Goal: Information Seeking & Learning: Learn about a topic

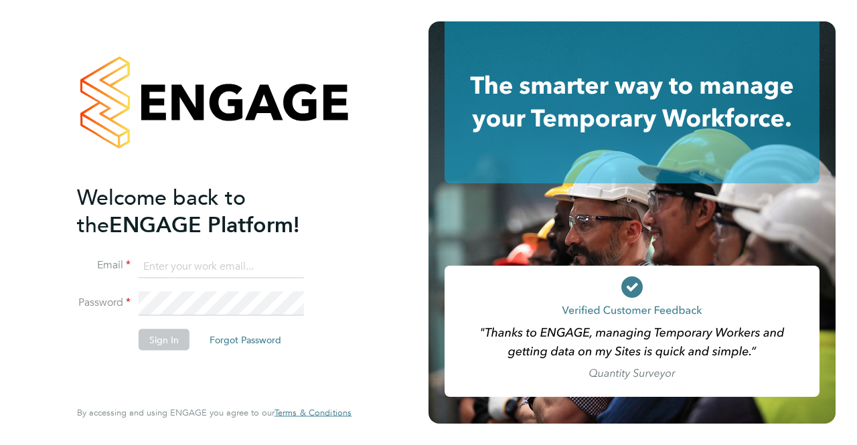
type input "lewis.cannon@bgis.com"
click at [162, 337] on button "Sign In" at bounding box center [164, 339] width 51 height 21
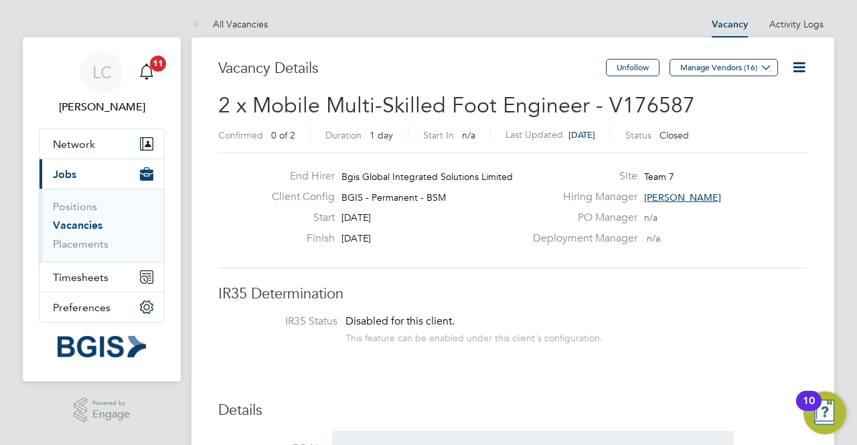
click at [72, 224] on link "Vacancies" at bounding box center [78, 225] width 50 height 13
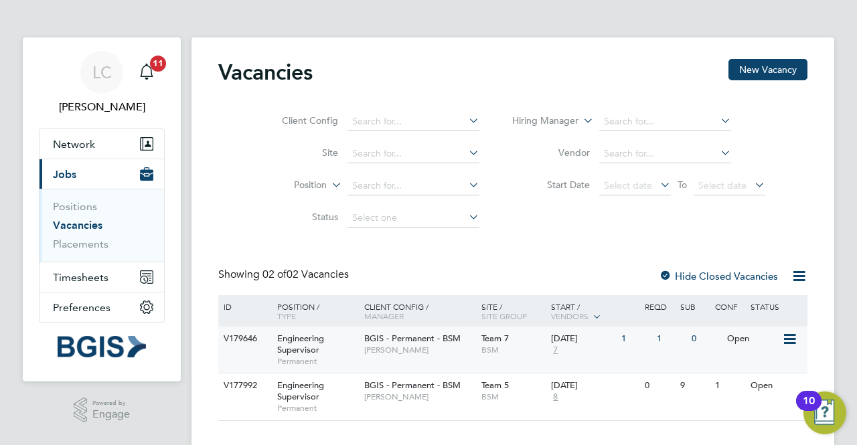
click at [657, 337] on div "1" at bounding box center [670, 339] width 35 height 25
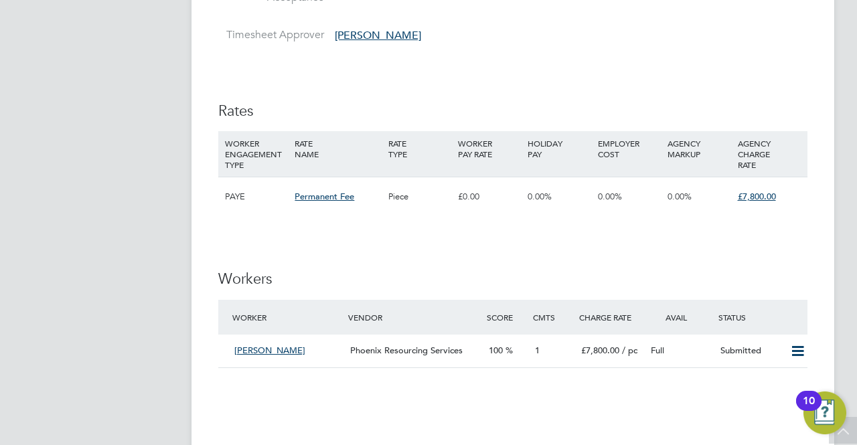
scroll to position [1339, 0]
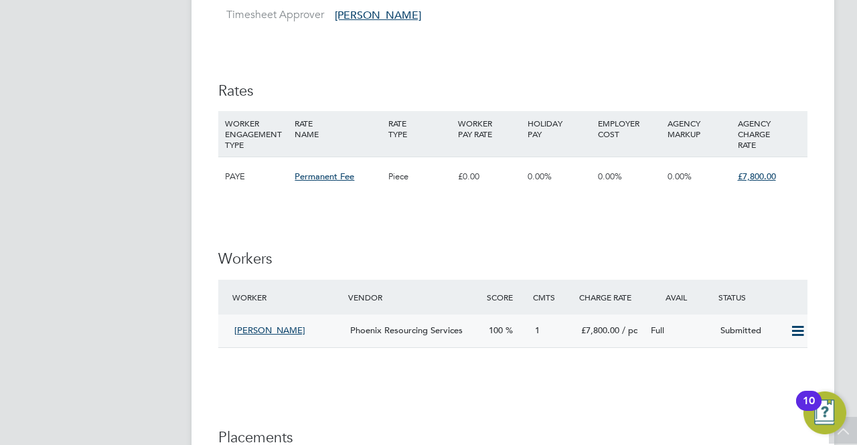
click at [277, 327] on span "Jaime Vergara" at bounding box center [269, 330] width 71 height 11
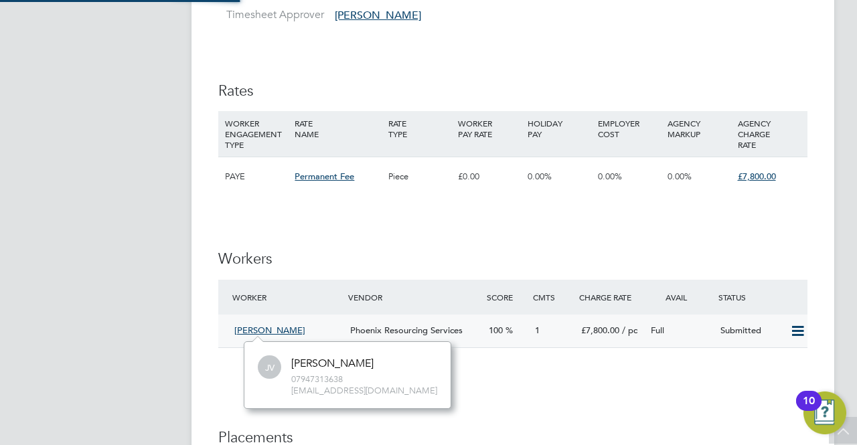
scroll to position [11, 56]
click at [277, 327] on span "Jaime Vergara" at bounding box center [269, 330] width 71 height 11
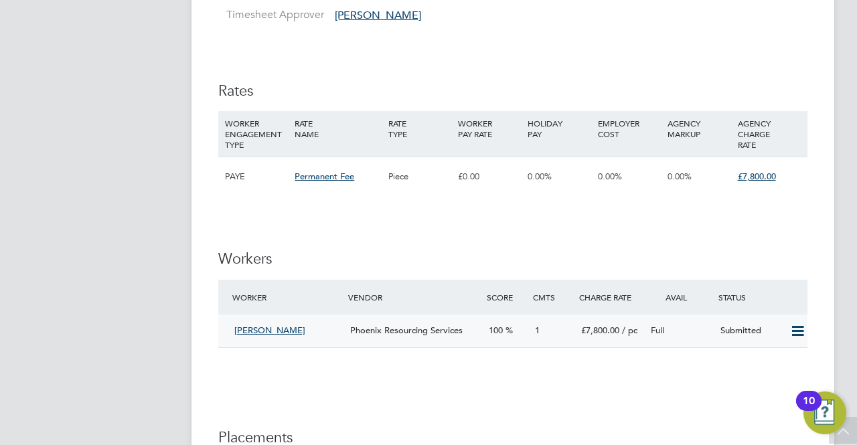
click at [272, 330] on span "Jaime Vergara" at bounding box center [269, 330] width 71 height 11
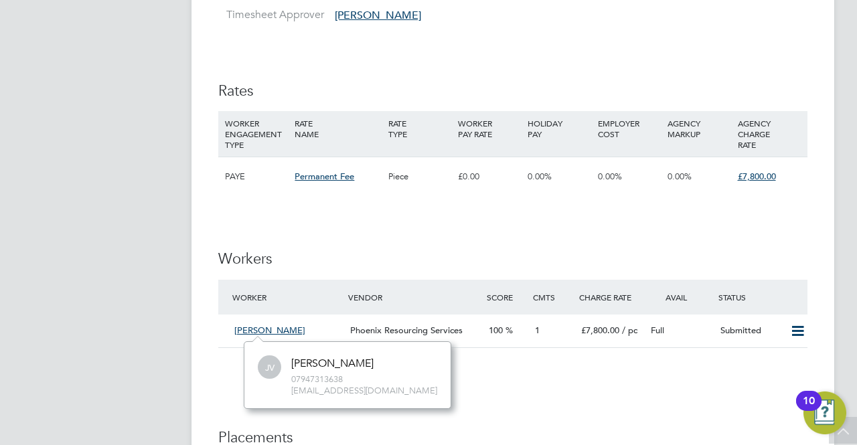
click at [628, 384] on div "IR35 Determination IR35 Status Disabled for this client. This feature can be en…" at bounding box center [512, 10] width 589 height 2129
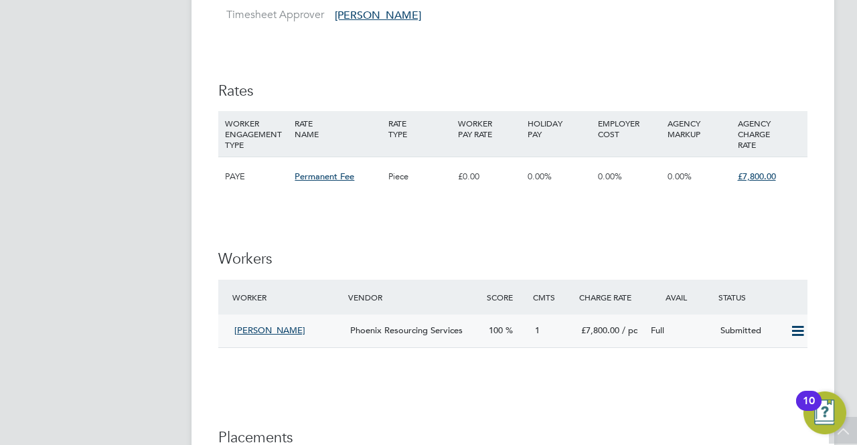
click at [795, 333] on icon at bounding box center [797, 331] width 17 height 11
click at [805, 306] on div "Status" at bounding box center [761, 297] width 92 height 24
click at [276, 329] on span "Jaime Vergara" at bounding box center [269, 330] width 71 height 11
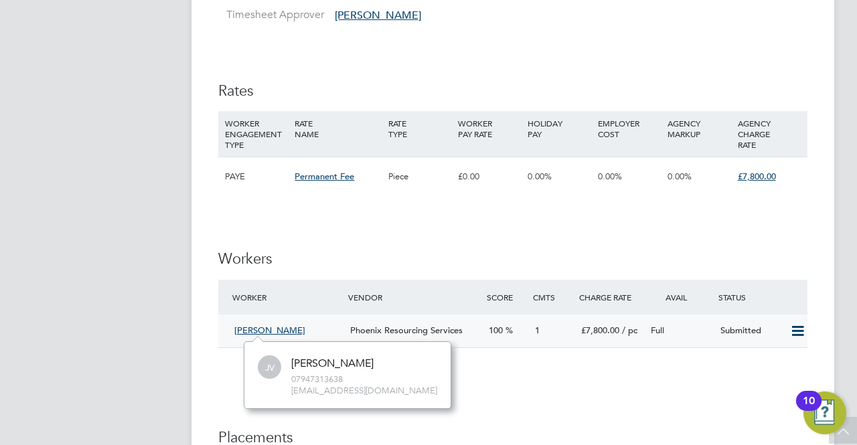
click at [275, 327] on span "Jaime Vergara" at bounding box center [269, 330] width 71 height 11
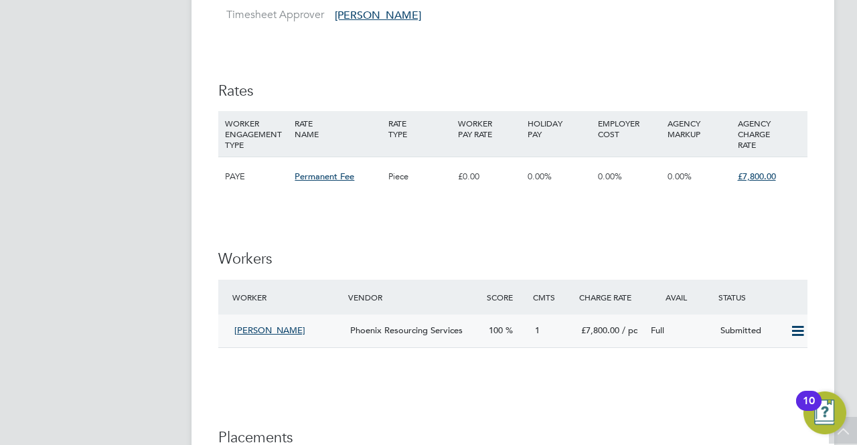
click at [537, 325] on span "1" at bounding box center [537, 330] width 5 height 11
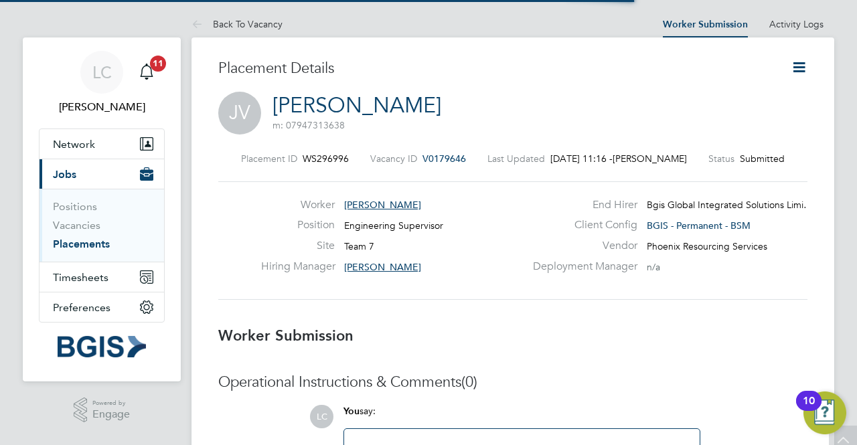
scroll to position [7, 7]
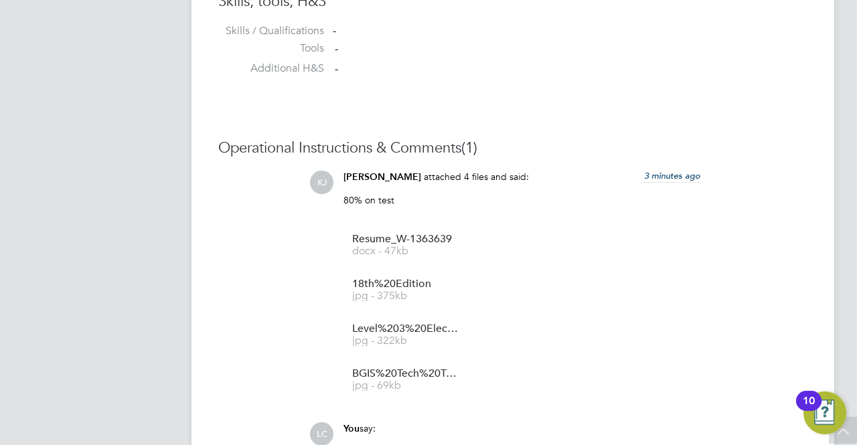
scroll to position [1125, 0]
click at [376, 239] on span "Resume_W-1363639" at bounding box center [405, 239] width 107 height 10
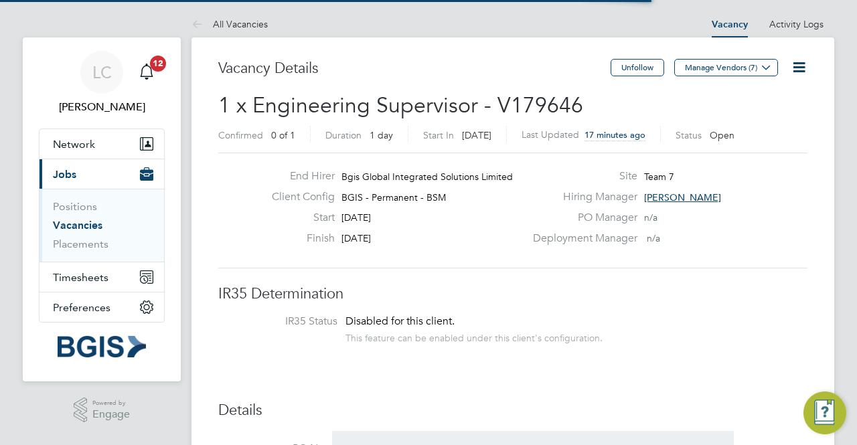
scroll to position [7, 7]
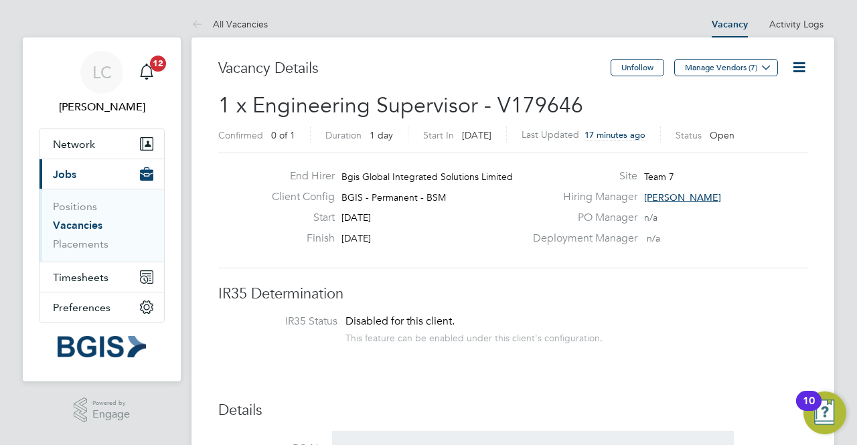
click at [90, 219] on link "Vacancies" at bounding box center [78, 225] width 50 height 13
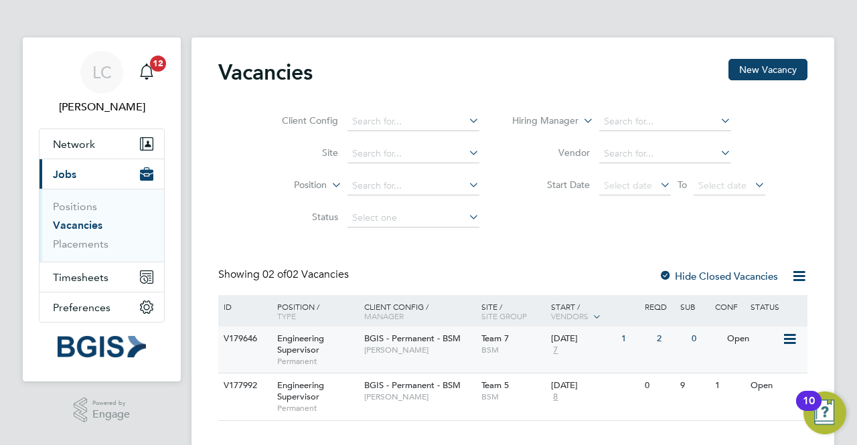
click at [657, 342] on div "2" at bounding box center [670, 339] width 35 height 25
click at [661, 386] on div "9" at bounding box center [670, 386] width 35 height 25
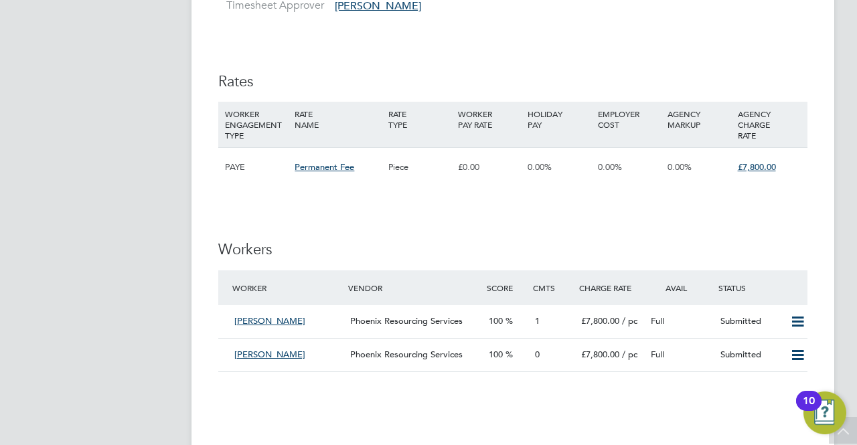
scroll to position [1366, 0]
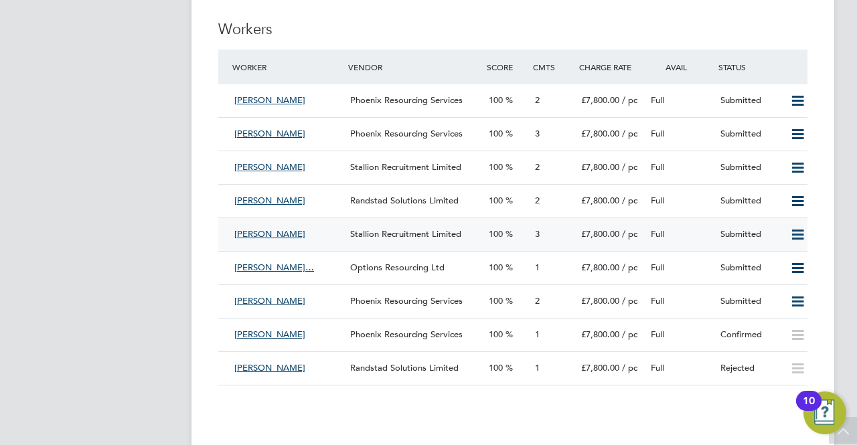
click at [276, 229] on span "[PERSON_NAME]" at bounding box center [269, 233] width 71 height 11
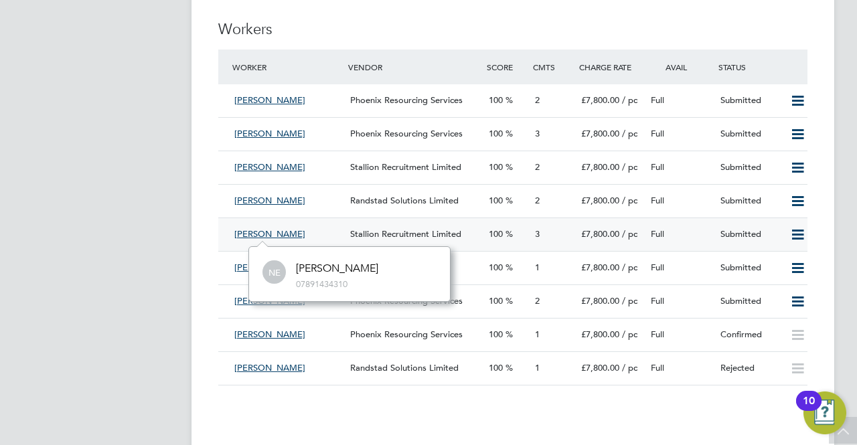
click at [538, 234] on span "3" at bounding box center [537, 233] width 5 height 11
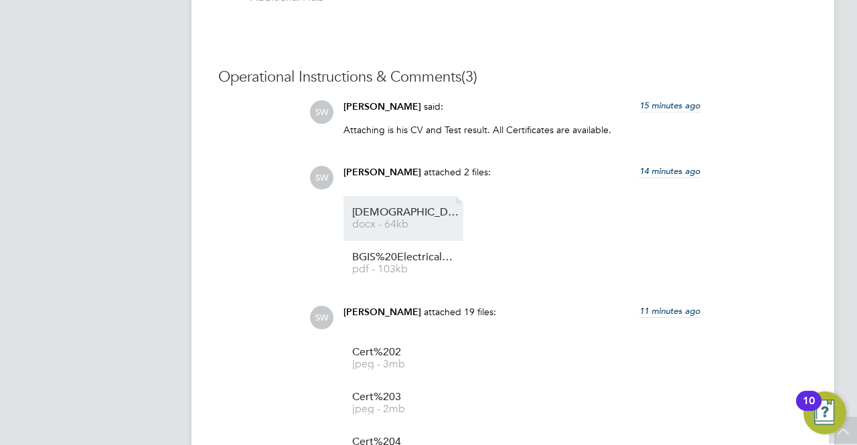
click at [382, 222] on span "docx - 64kb" at bounding box center [405, 225] width 107 height 10
